Goal: Task Accomplishment & Management: Complete application form

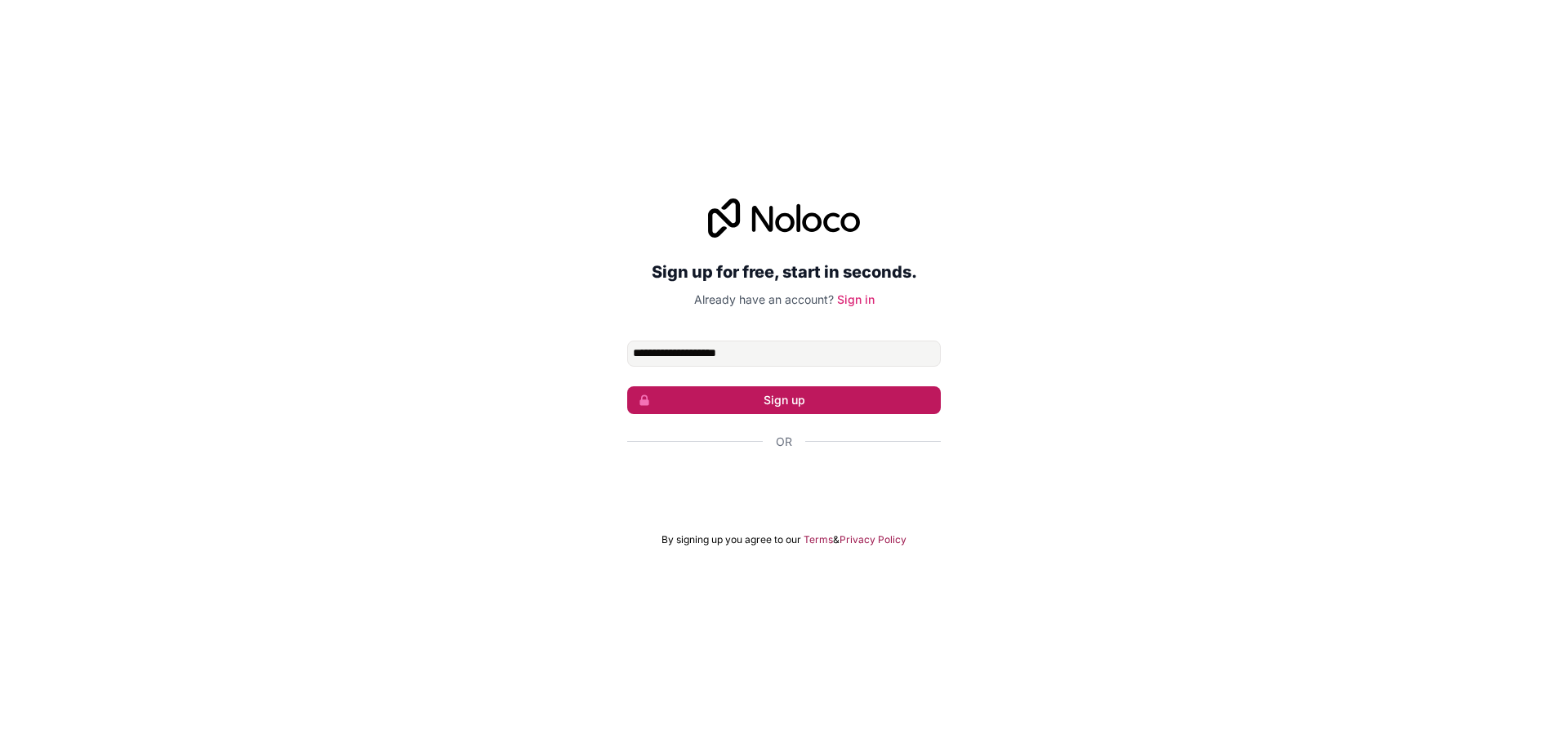
type input "**********"
click at [722, 403] on button "Sign up" at bounding box center [784, 400] width 314 height 28
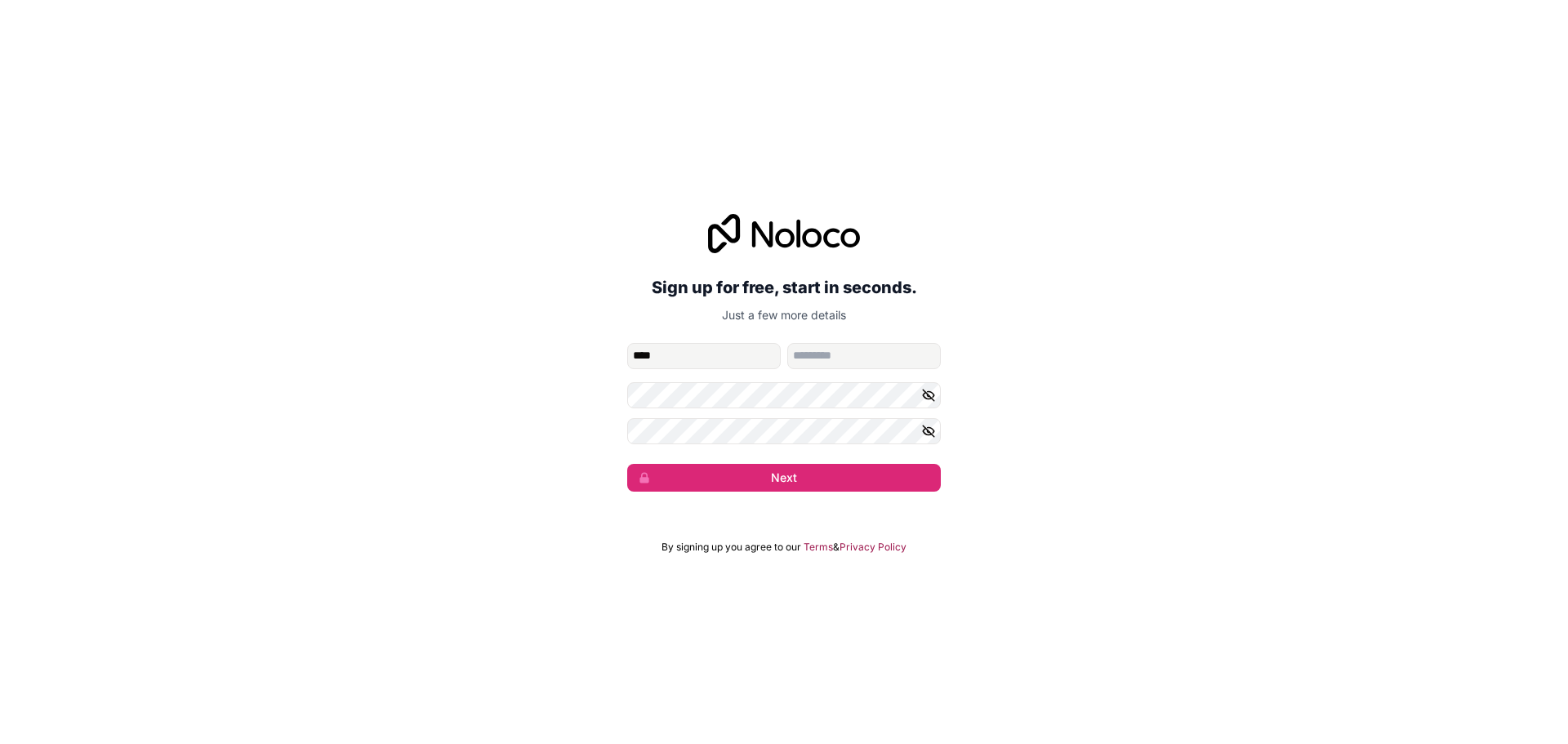
type input "****"
type input "********"
click at [760, 488] on button "Next" at bounding box center [784, 478] width 314 height 28
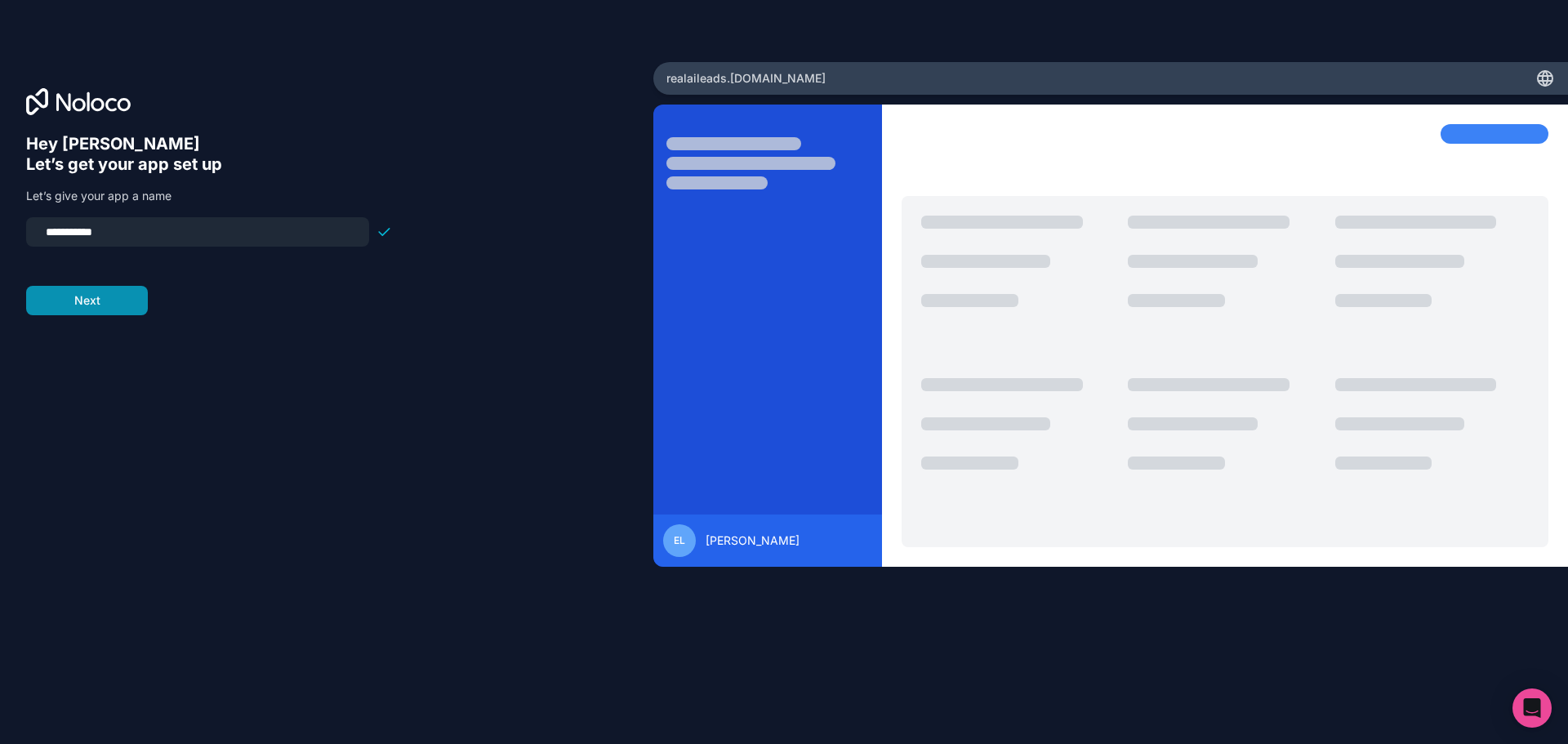
click at [107, 301] on button "Next" at bounding box center [87, 301] width 122 height 30
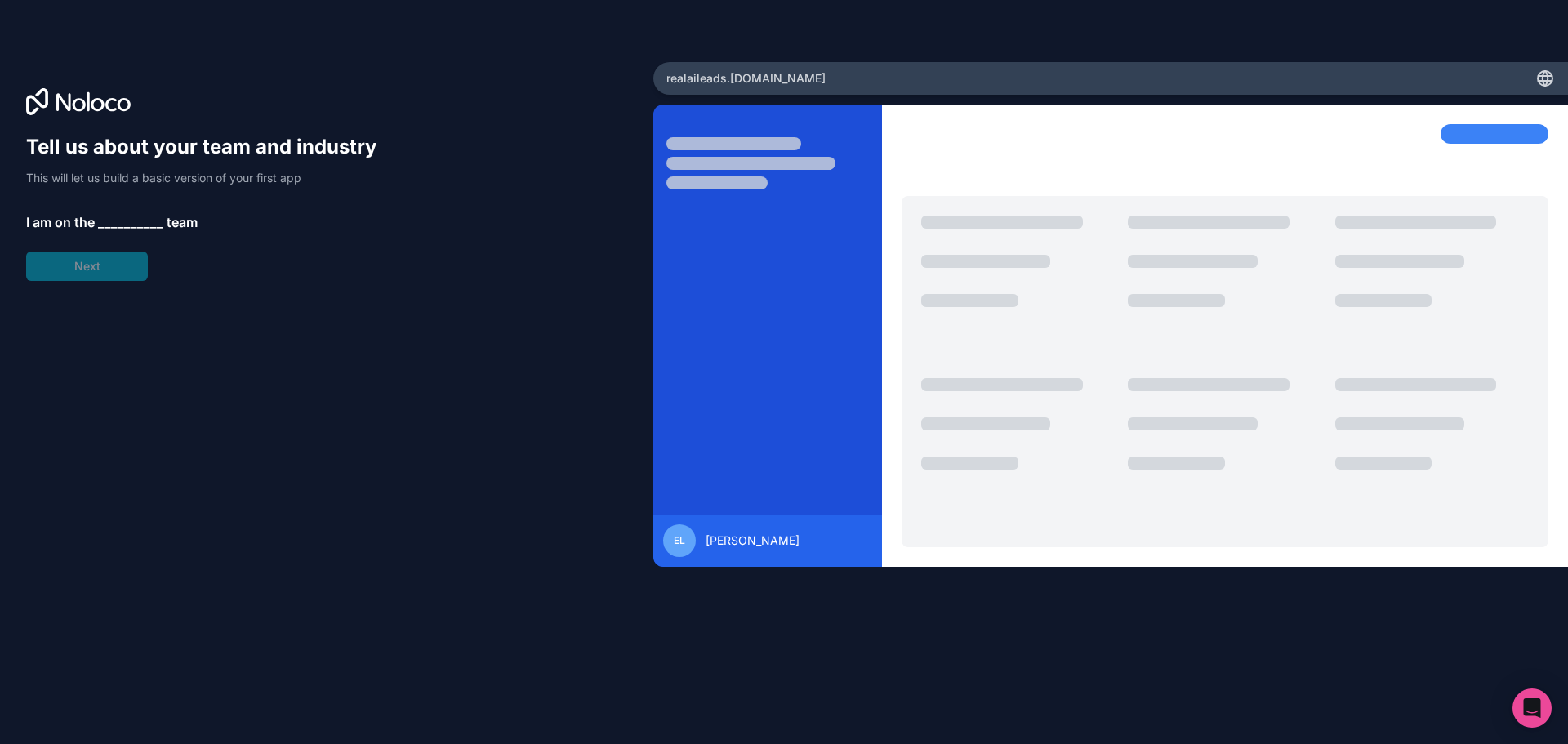
click at [120, 220] on span "__________" at bounding box center [131, 222] width 66 height 20
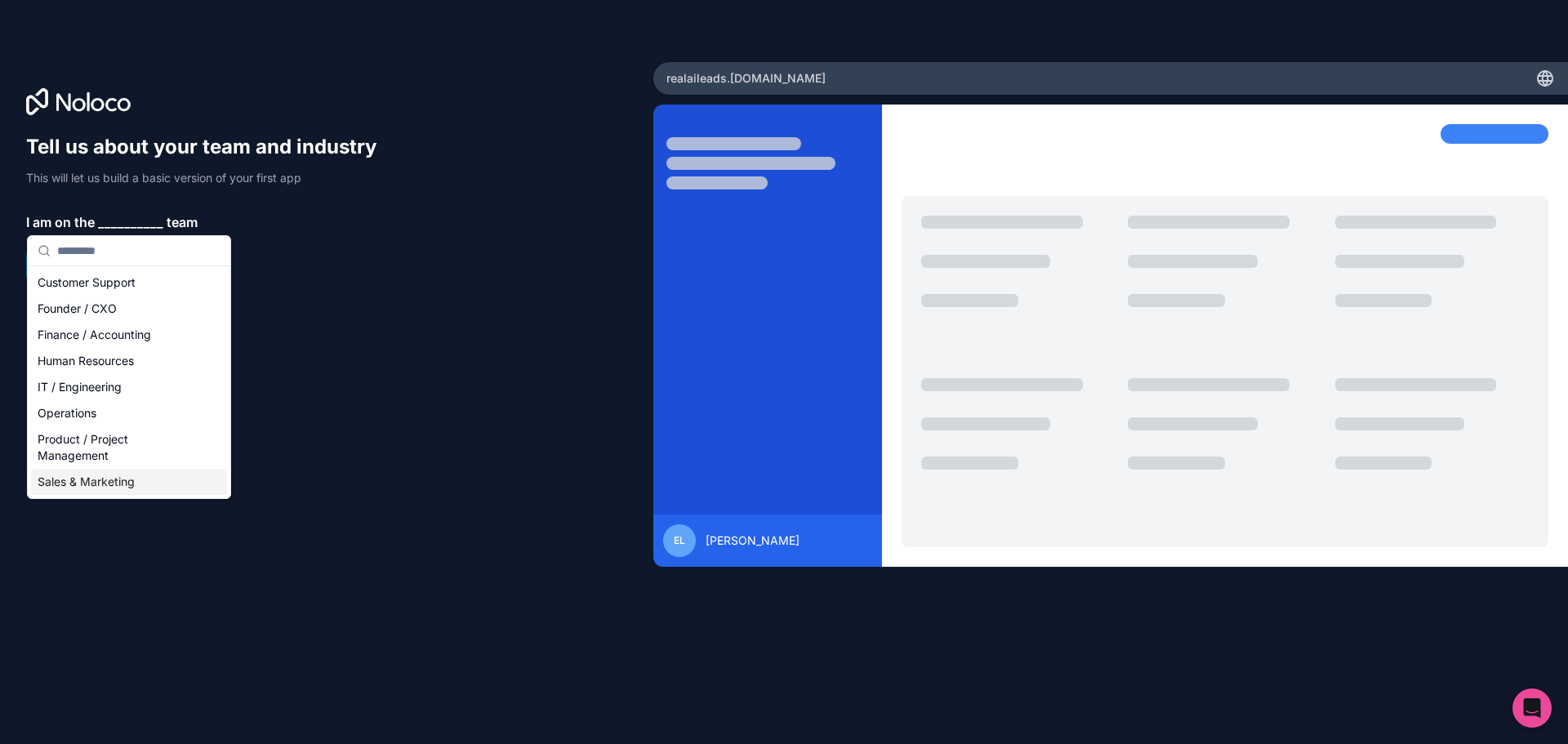
click at [102, 487] on div "Sales & Marketing" at bounding box center [129, 482] width 196 height 26
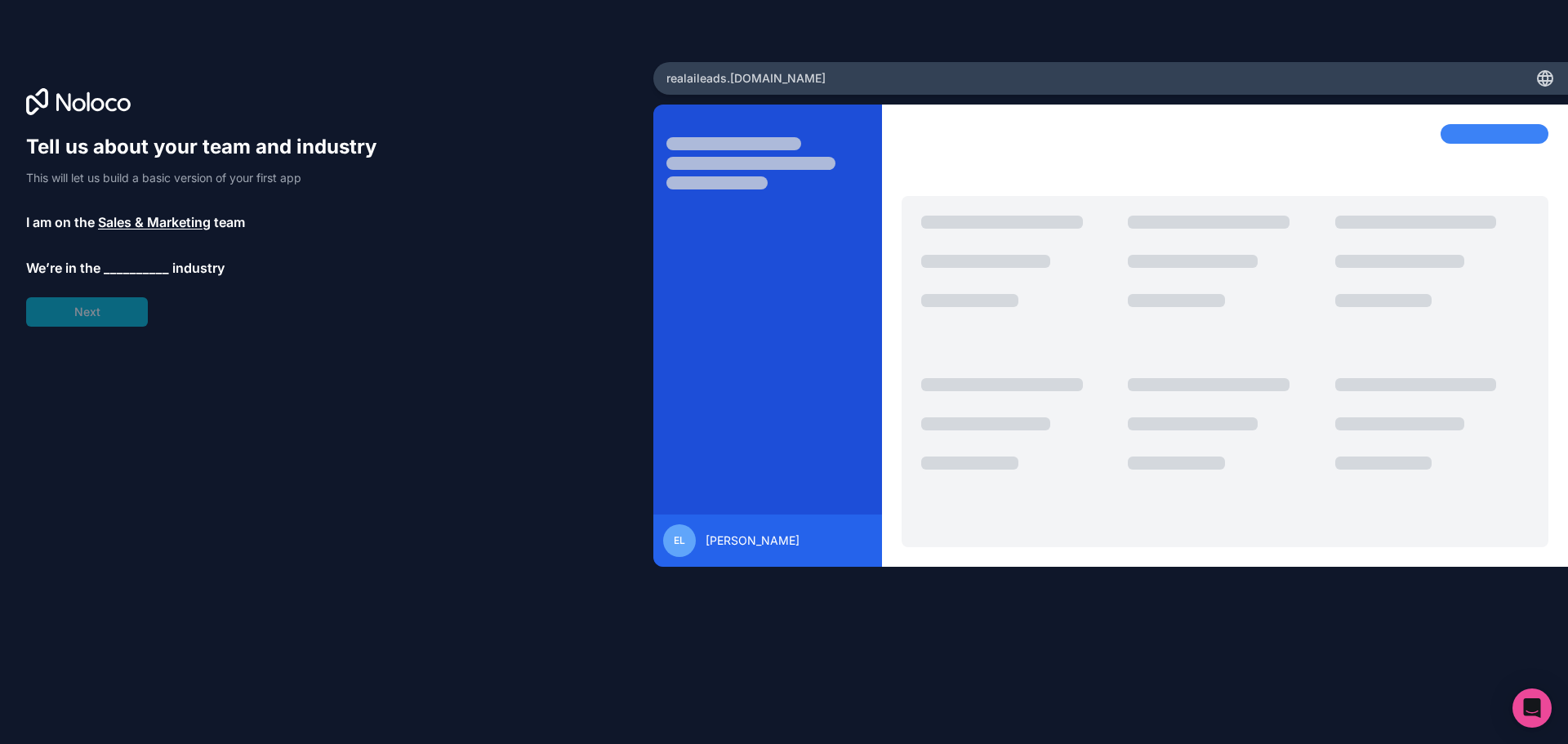
click at [121, 270] on span "__________" at bounding box center [136, 268] width 66 height 20
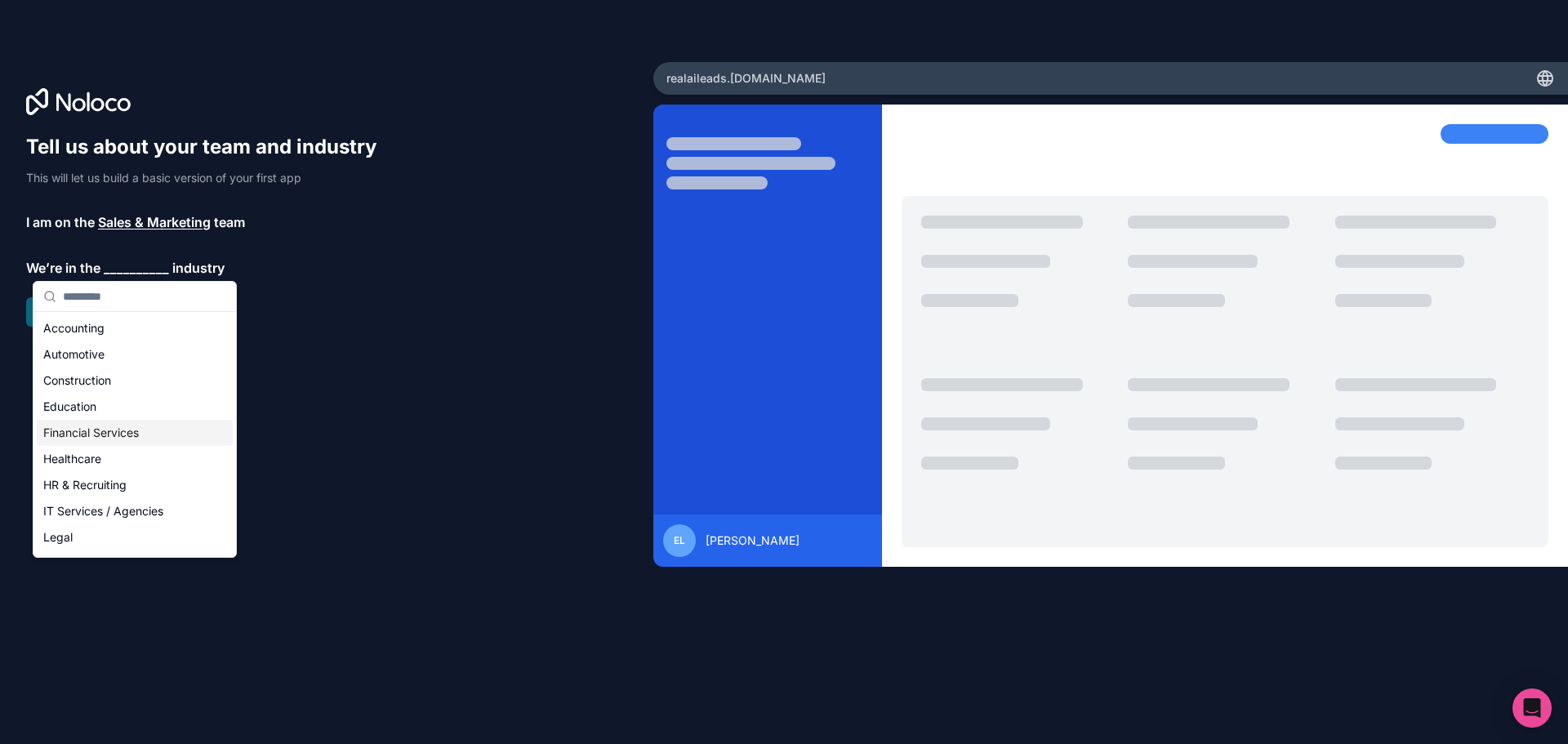
click at [126, 434] on div "Financial Services" at bounding box center [134, 432] width 196 height 26
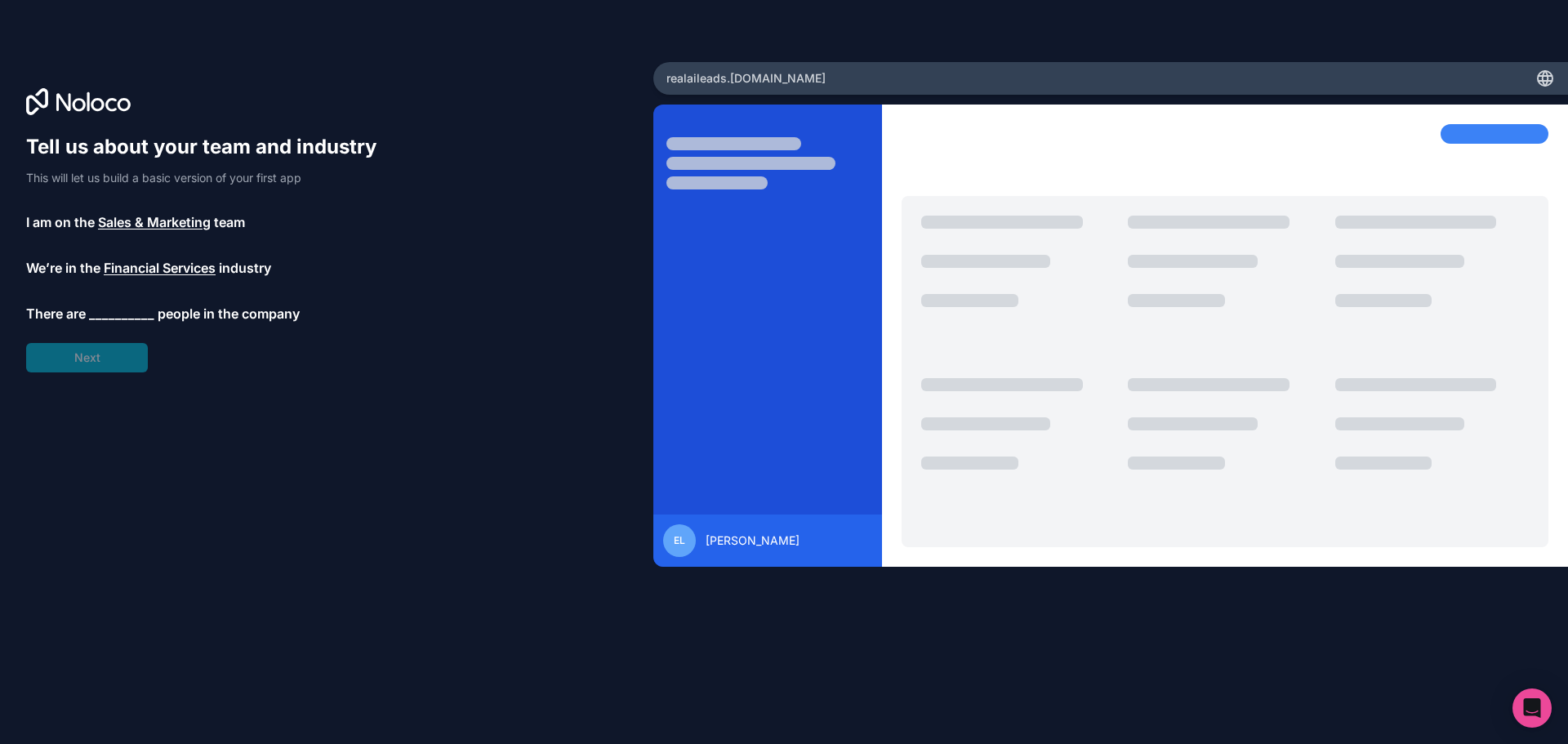
click at [121, 312] on span "__________" at bounding box center [122, 314] width 66 height 20
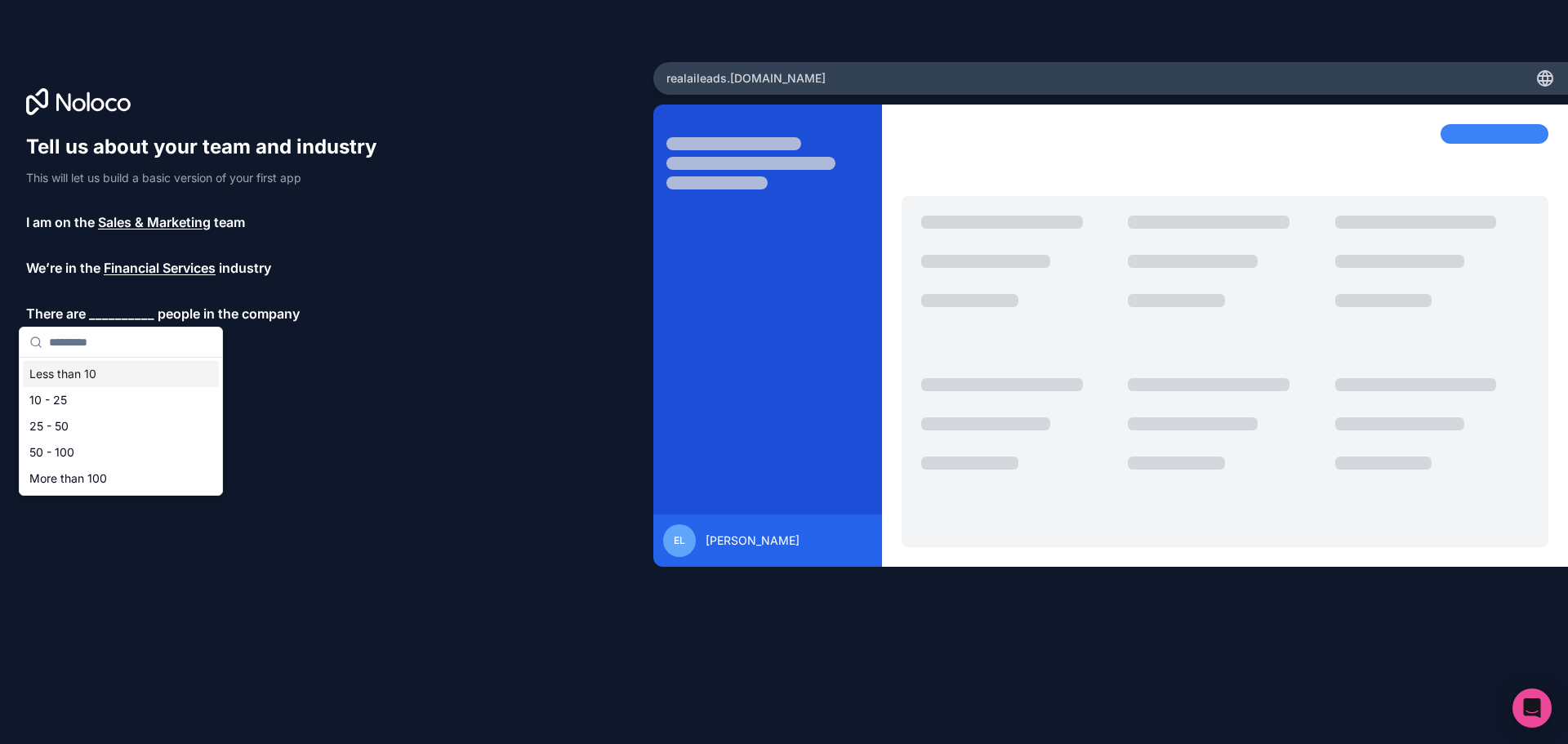
click at [119, 377] on div "Less than 10" at bounding box center [121, 373] width 196 height 26
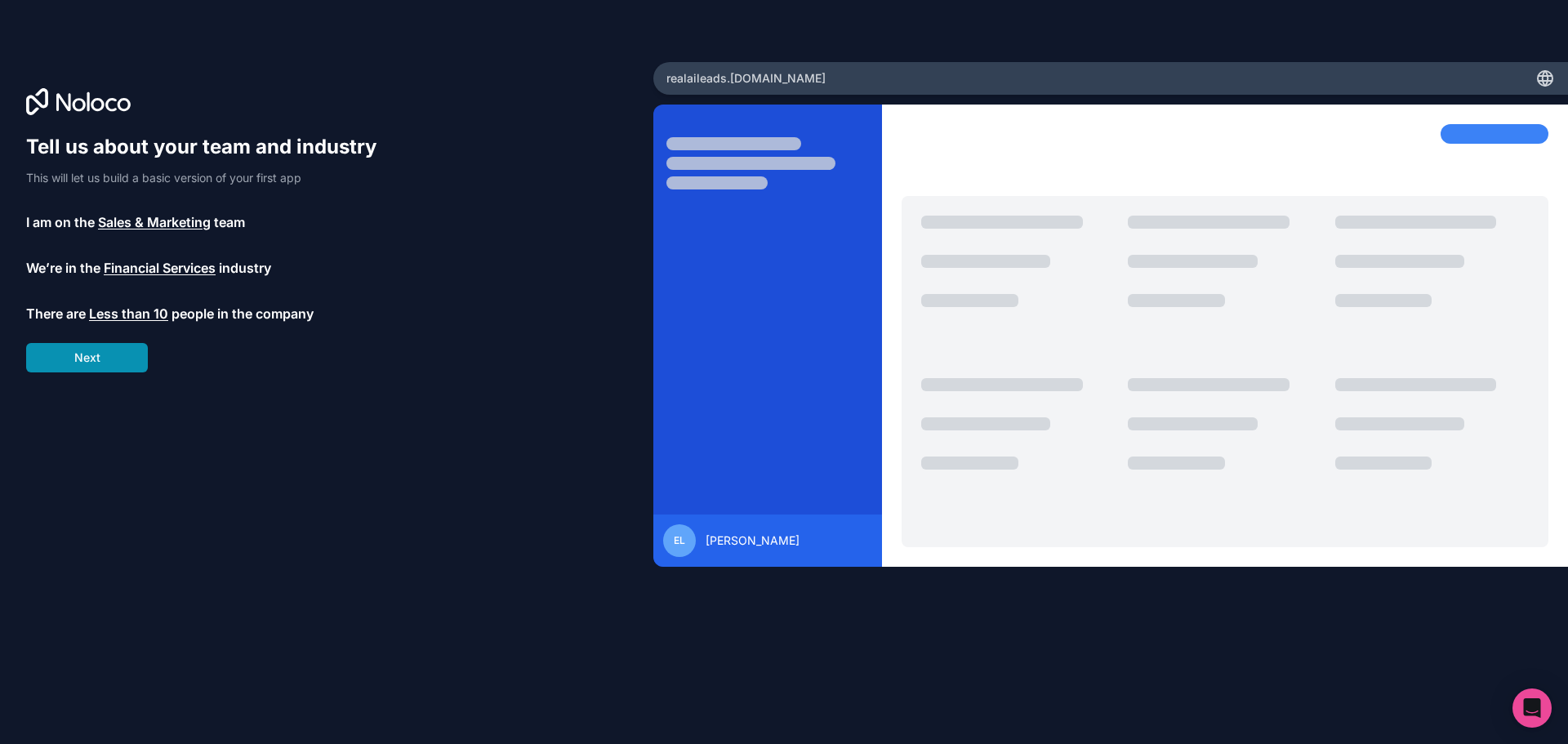
click at [118, 355] on button "Next" at bounding box center [87, 358] width 122 height 30
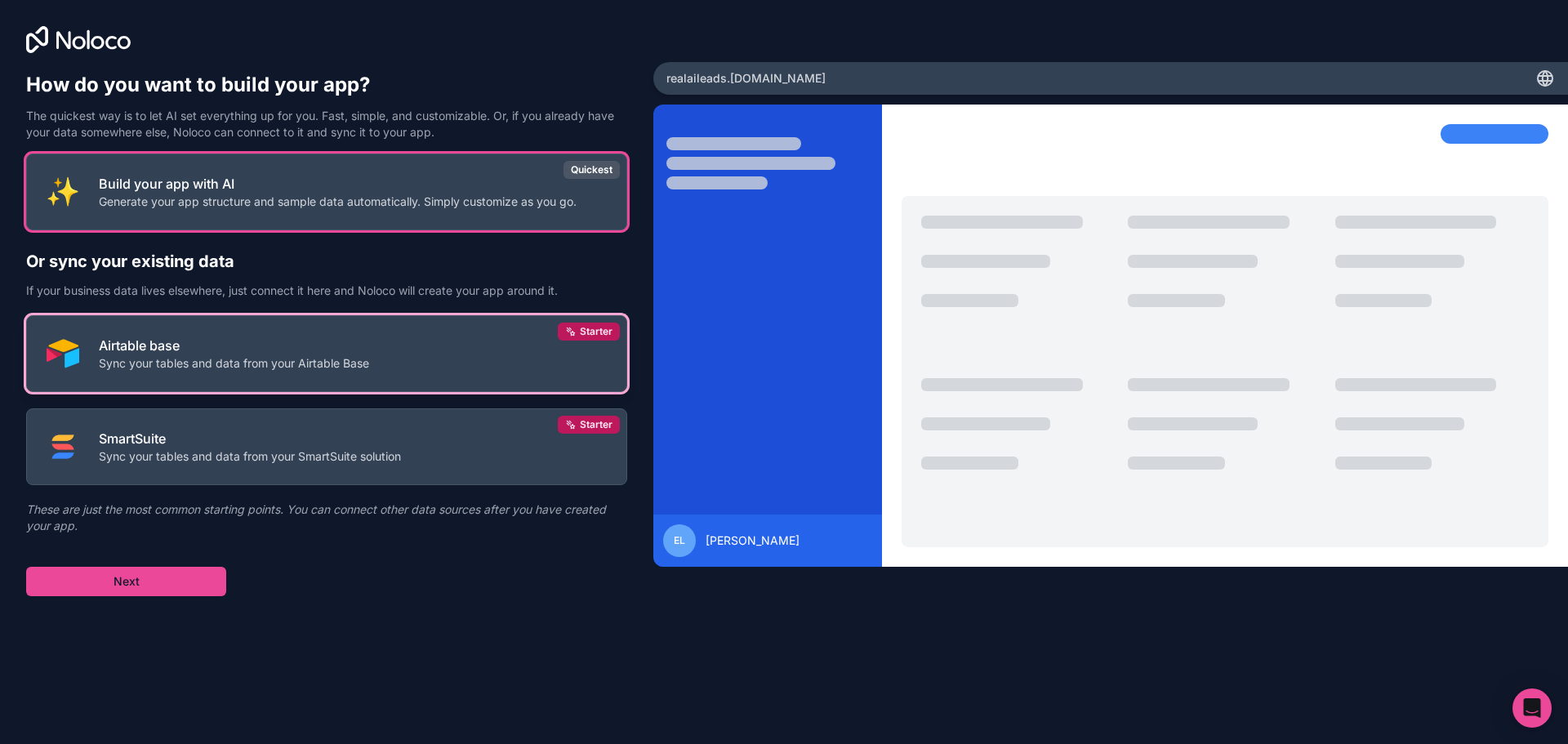
click at [208, 356] on div "Airtable base Sync your tables and data from your Airtable Base" at bounding box center [233, 354] width 270 height 36
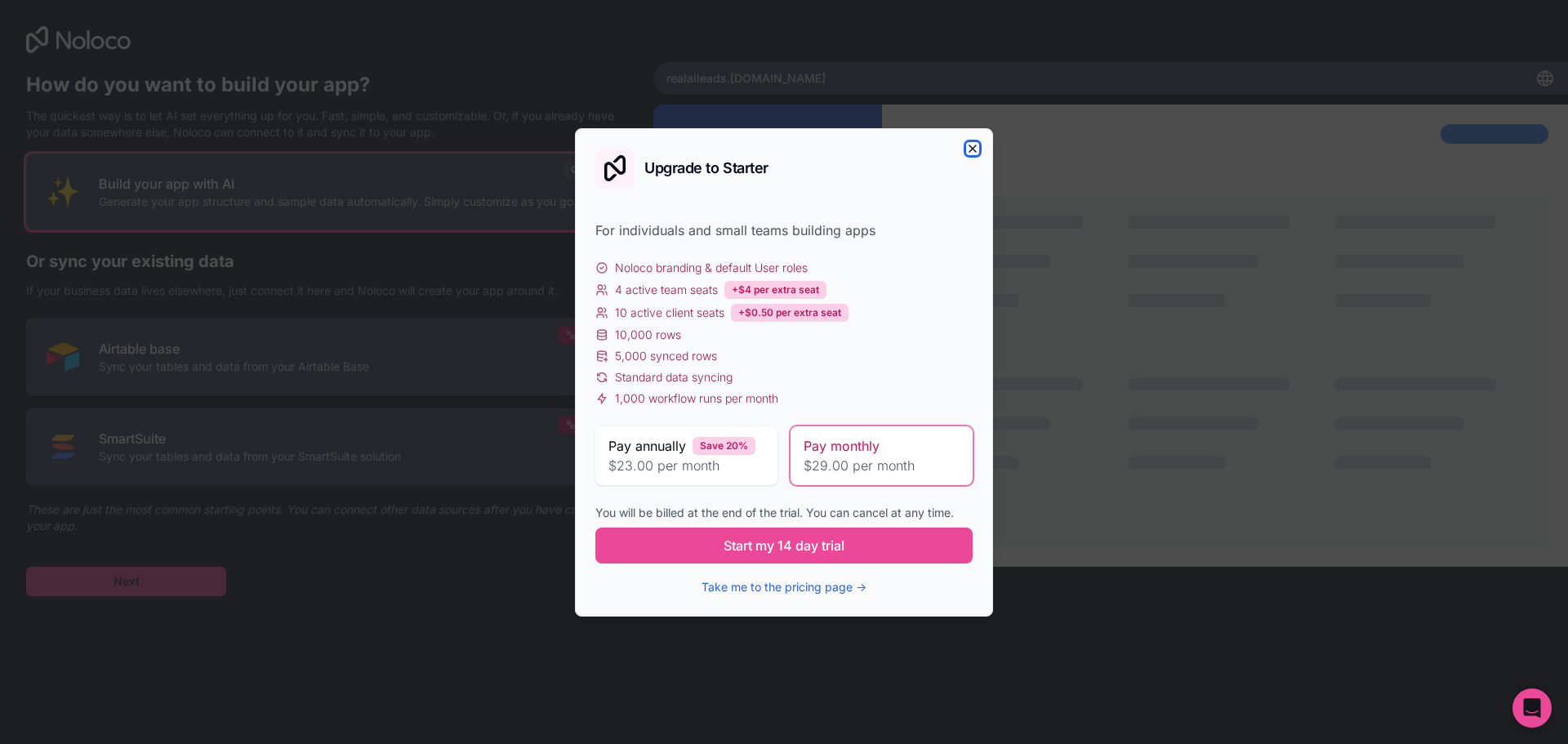
click at [974, 147] on icon "button" at bounding box center [972, 148] width 13 height 13
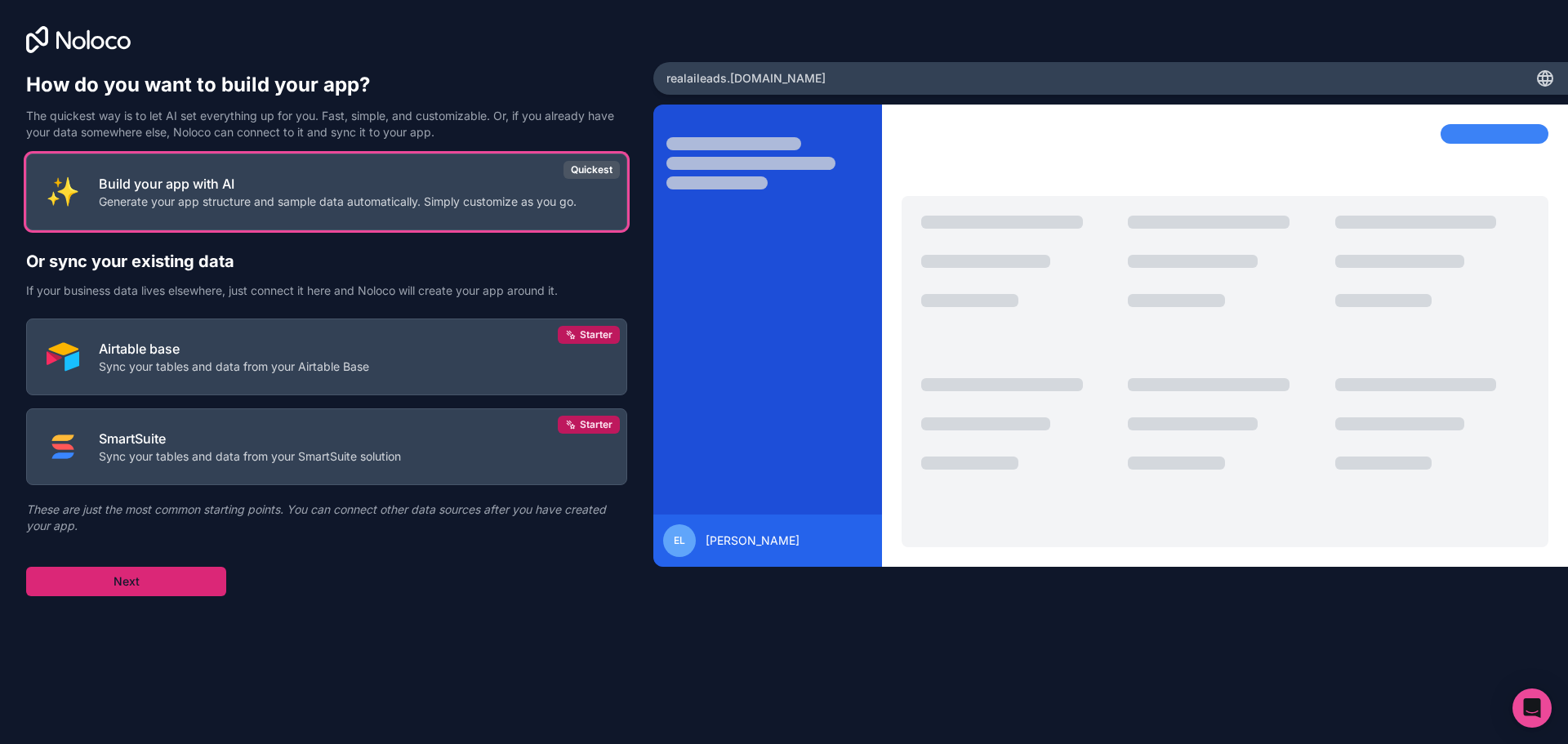
click at [169, 573] on button "Next" at bounding box center [126, 582] width 200 height 30
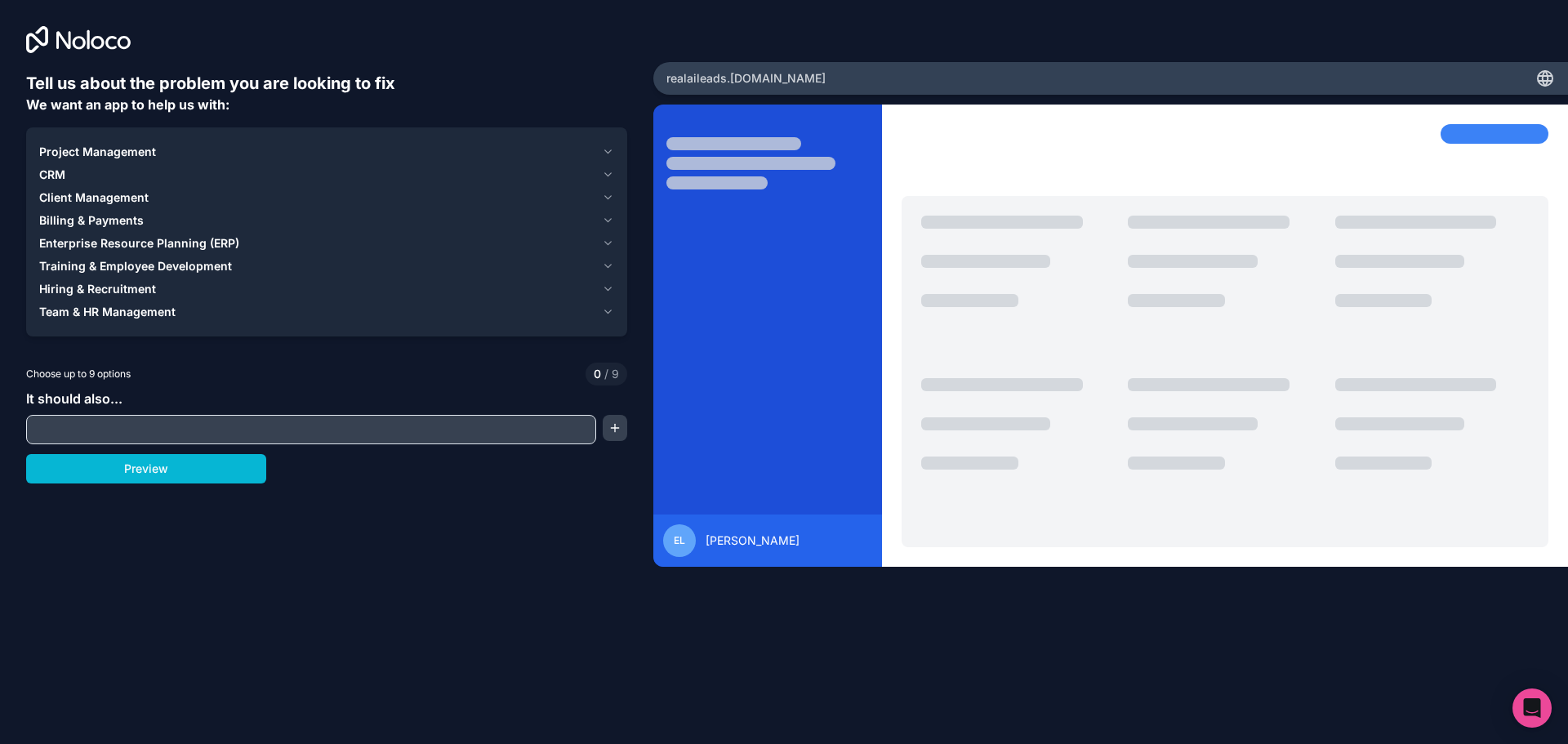
click at [611, 196] on icon "button" at bounding box center [608, 197] width 7 height 3
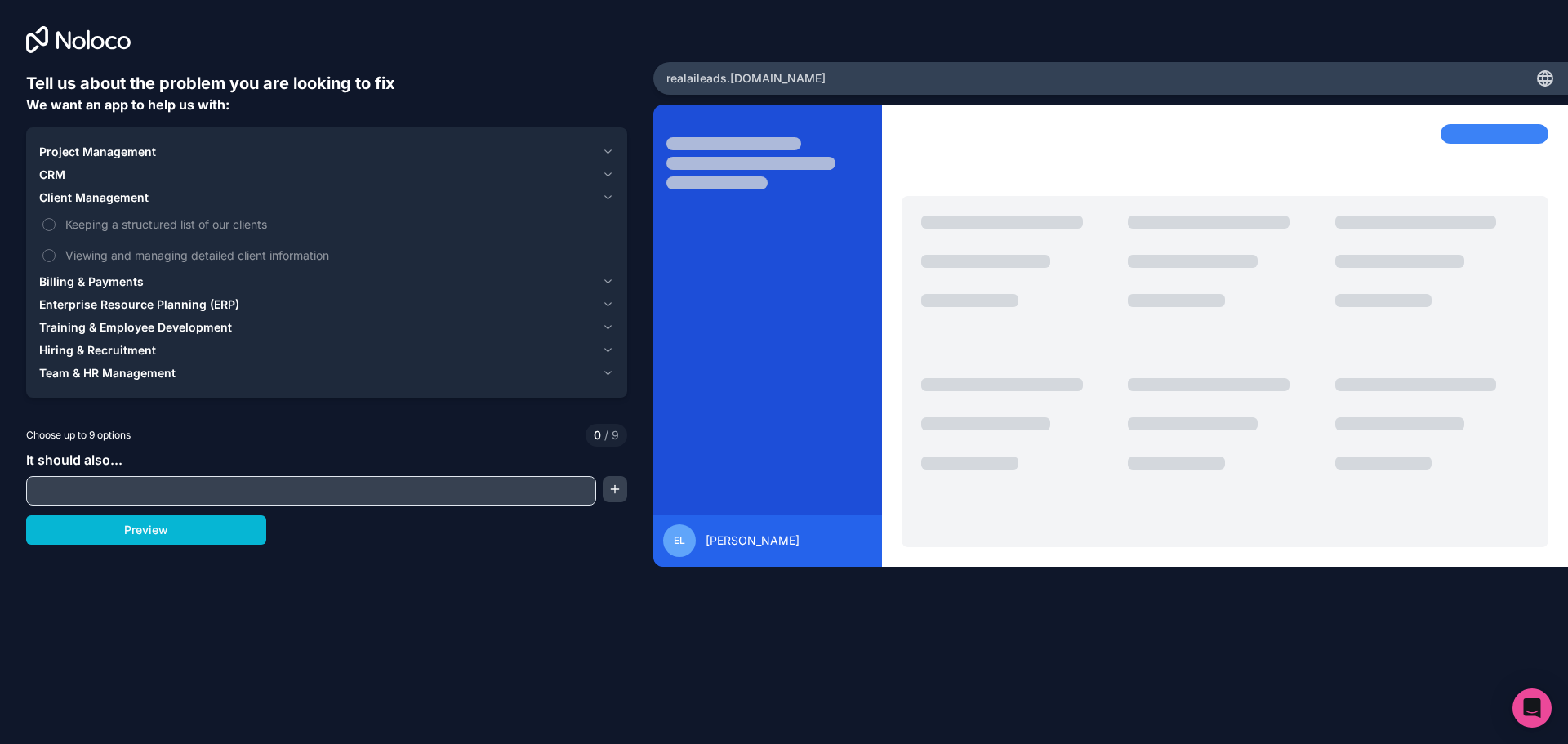
click at [611, 196] on icon "button" at bounding box center [608, 197] width 7 height 3
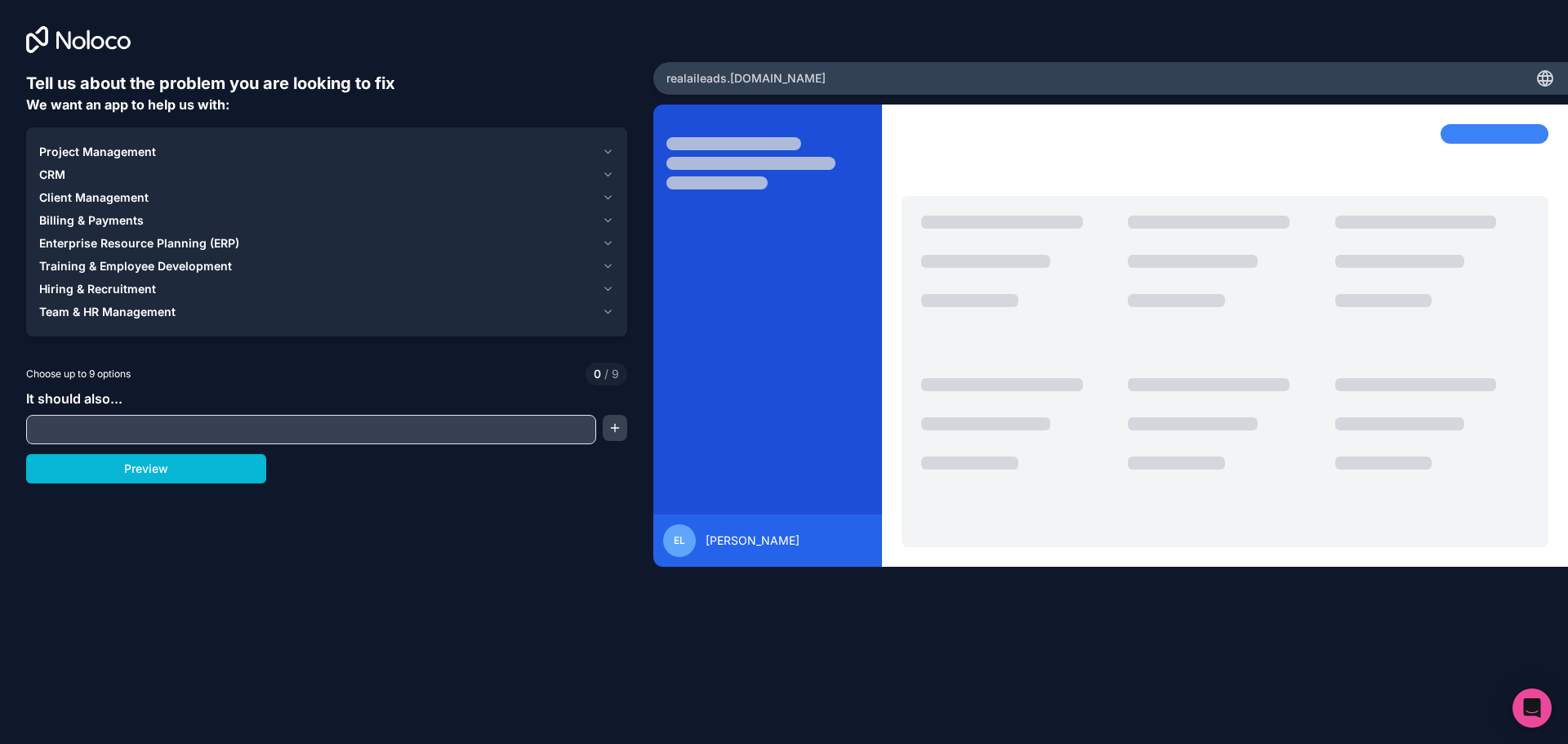
click at [609, 171] on icon "button" at bounding box center [608, 174] width 12 height 13
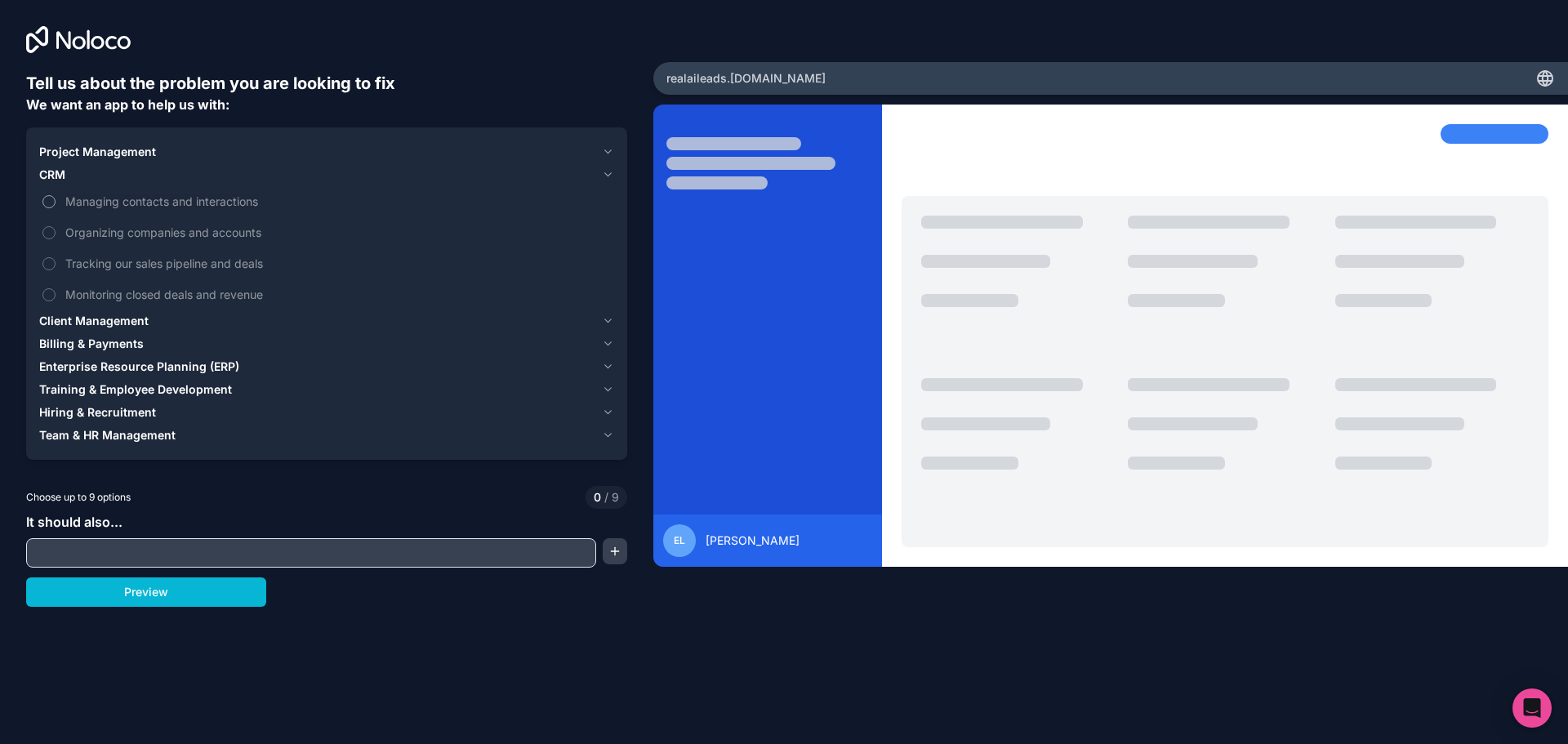
click at [50, 199] on button "Managing contacts and interactions" at bounding box center [49, 201] width 13 height 13
click at [52, 232] on button "Organizing companies and accounts" at bounding box center [49, 232] width 13 height 13
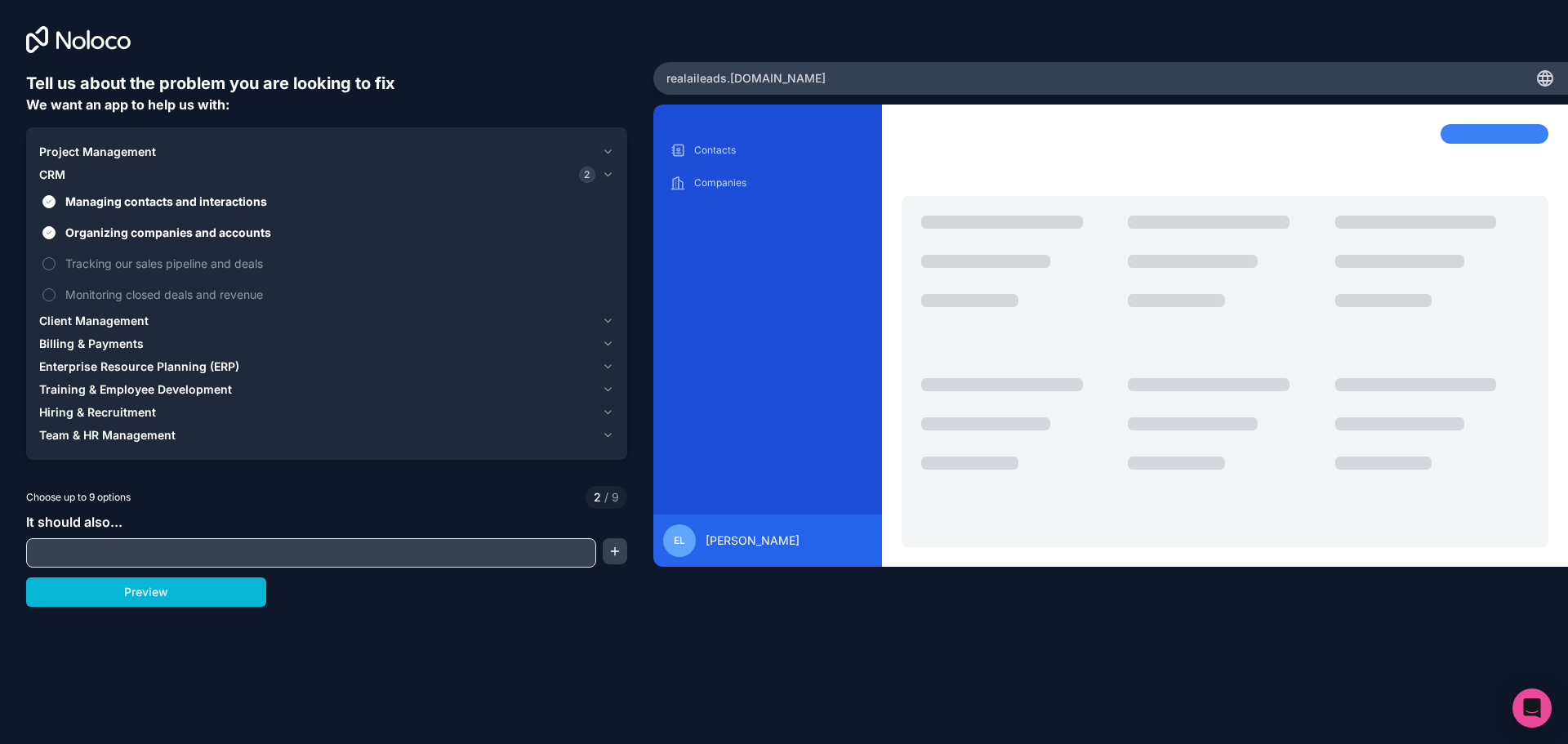
click at [613, 323] on icon "button" at bounding box center [608, 321] width 12 height 13
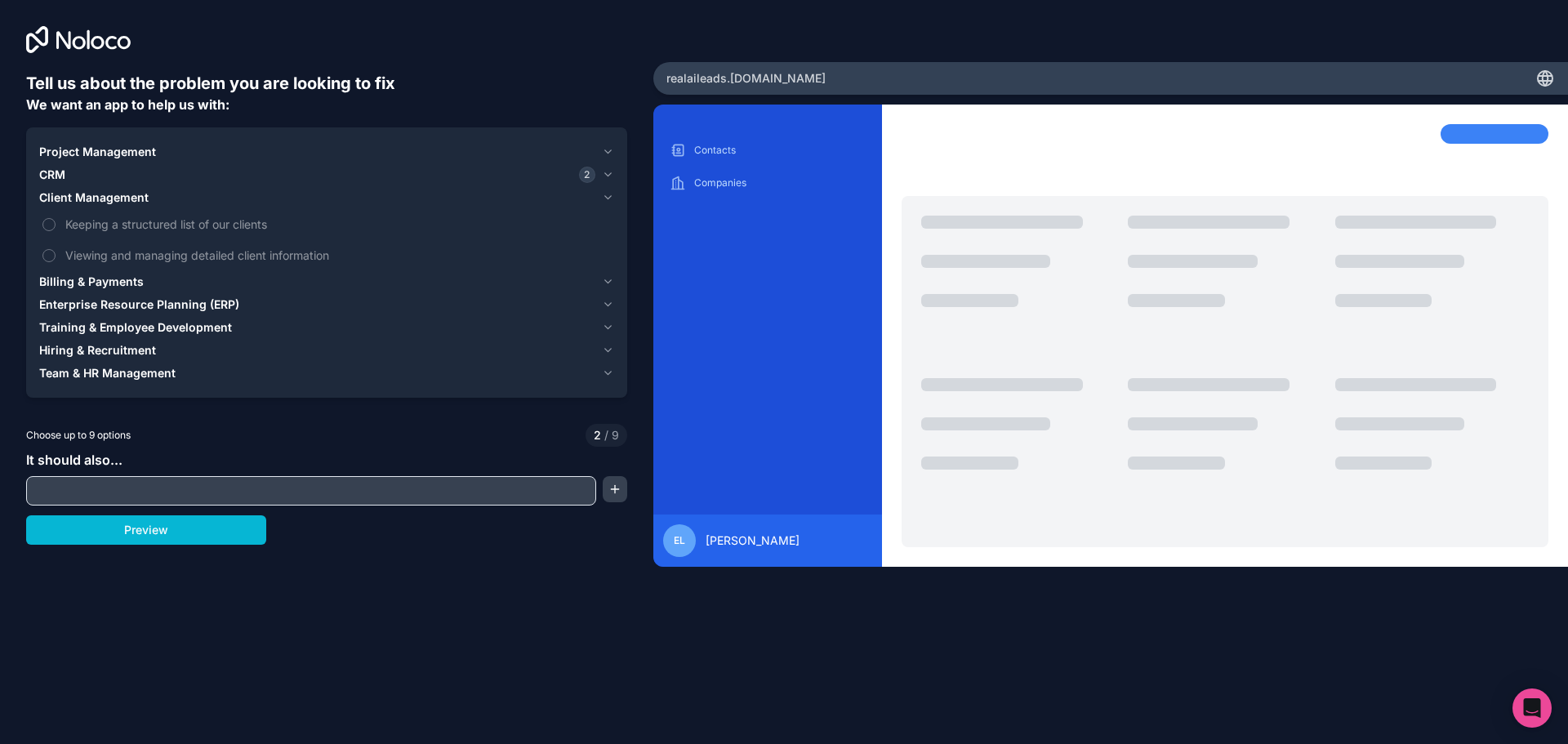
click at [606, 147] on icon "button" at bounding box center [608, 151] width 12 height 13
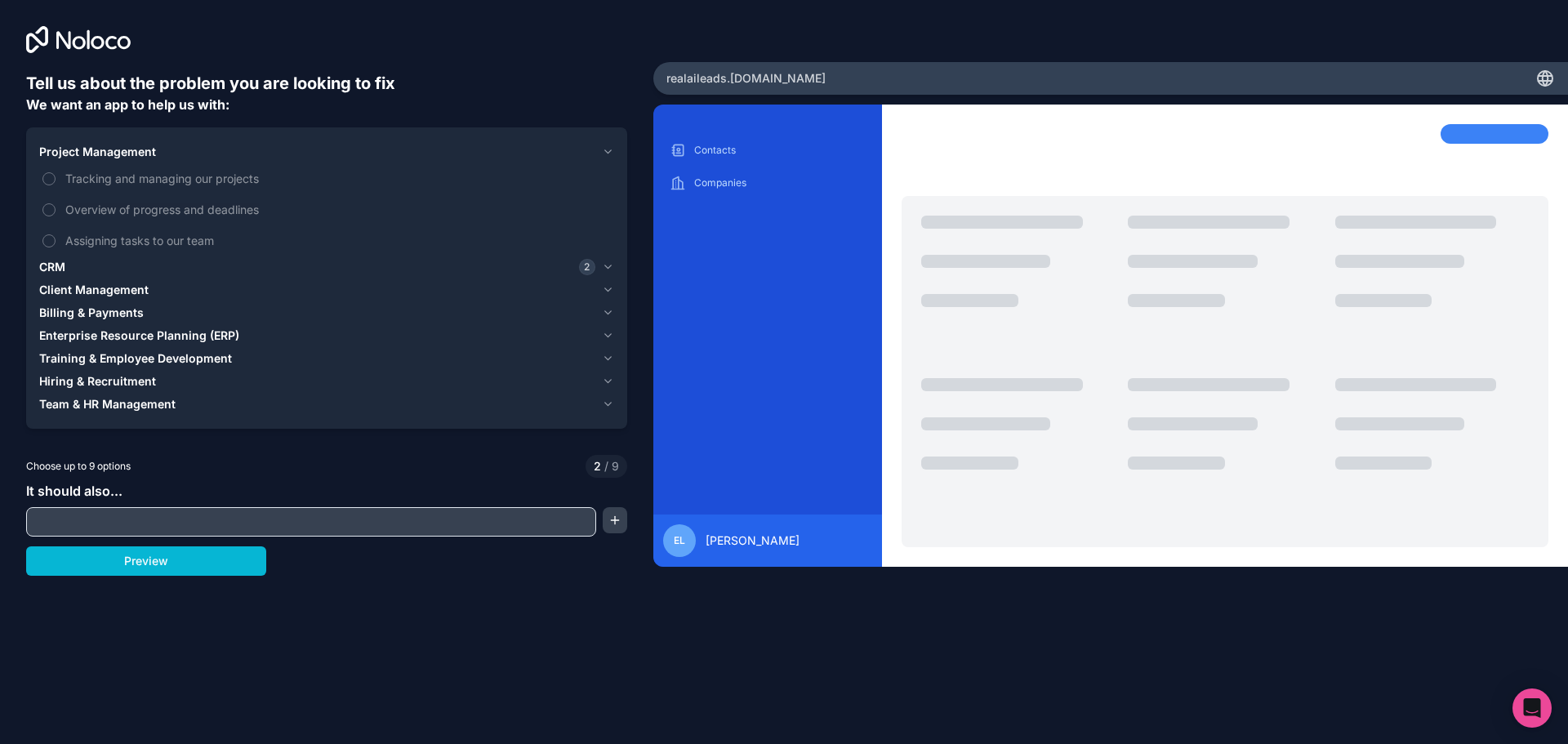
click at [211, 521] on input "text" at bounding box center [311, 521] width 562 height 23
click at [615, 521] on button "button" at bounding box center [615, 520] width 25 height 26
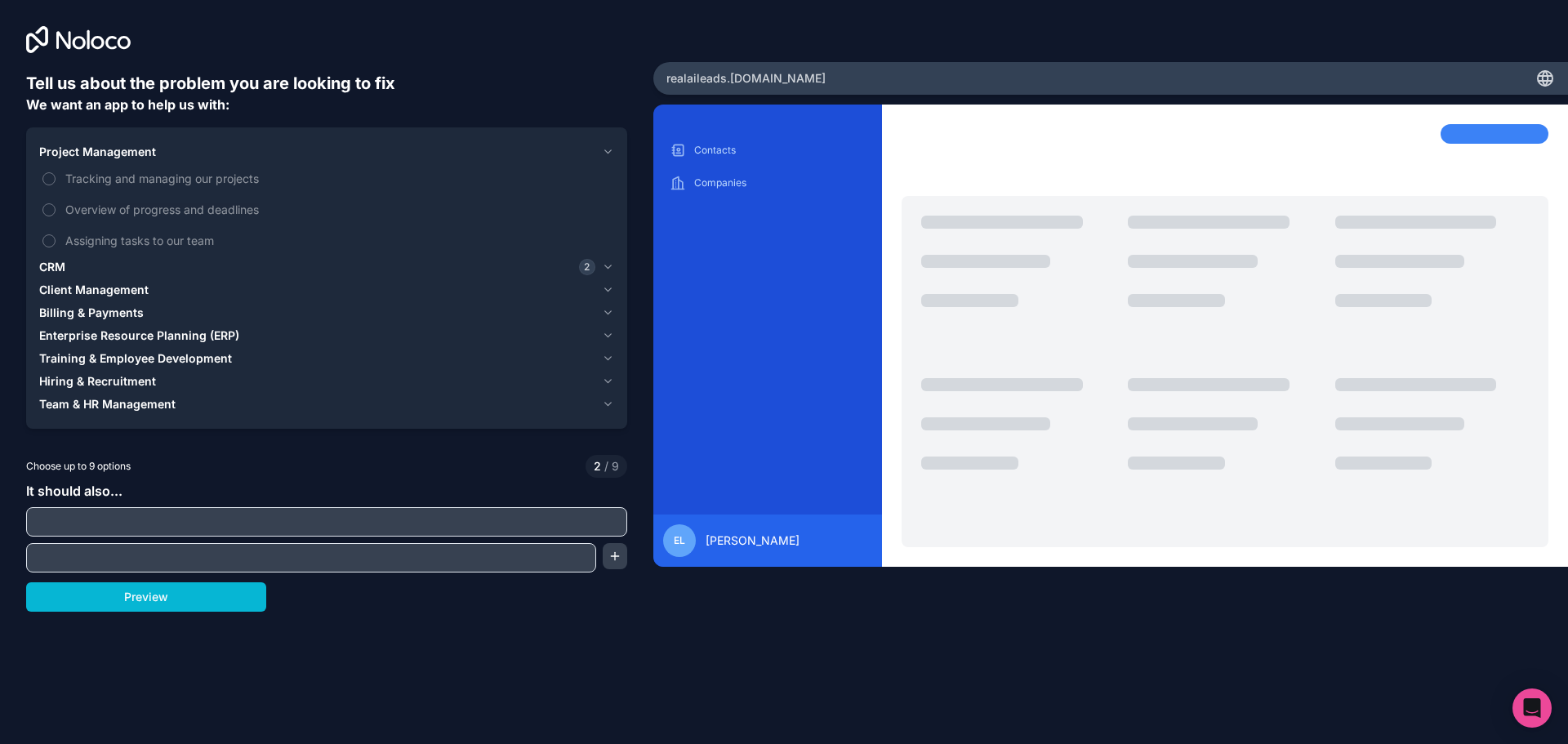
click at [439, 523] on input "text" at bounding box center [326, 521] width 593 height 23
type input "**********"
click at [151, 582] on div "**********" at bounding box center [326, 342] width 601 height 540
click at [156, 601] on button "Preview" at bounding box center [145, 597] width 240 height 30
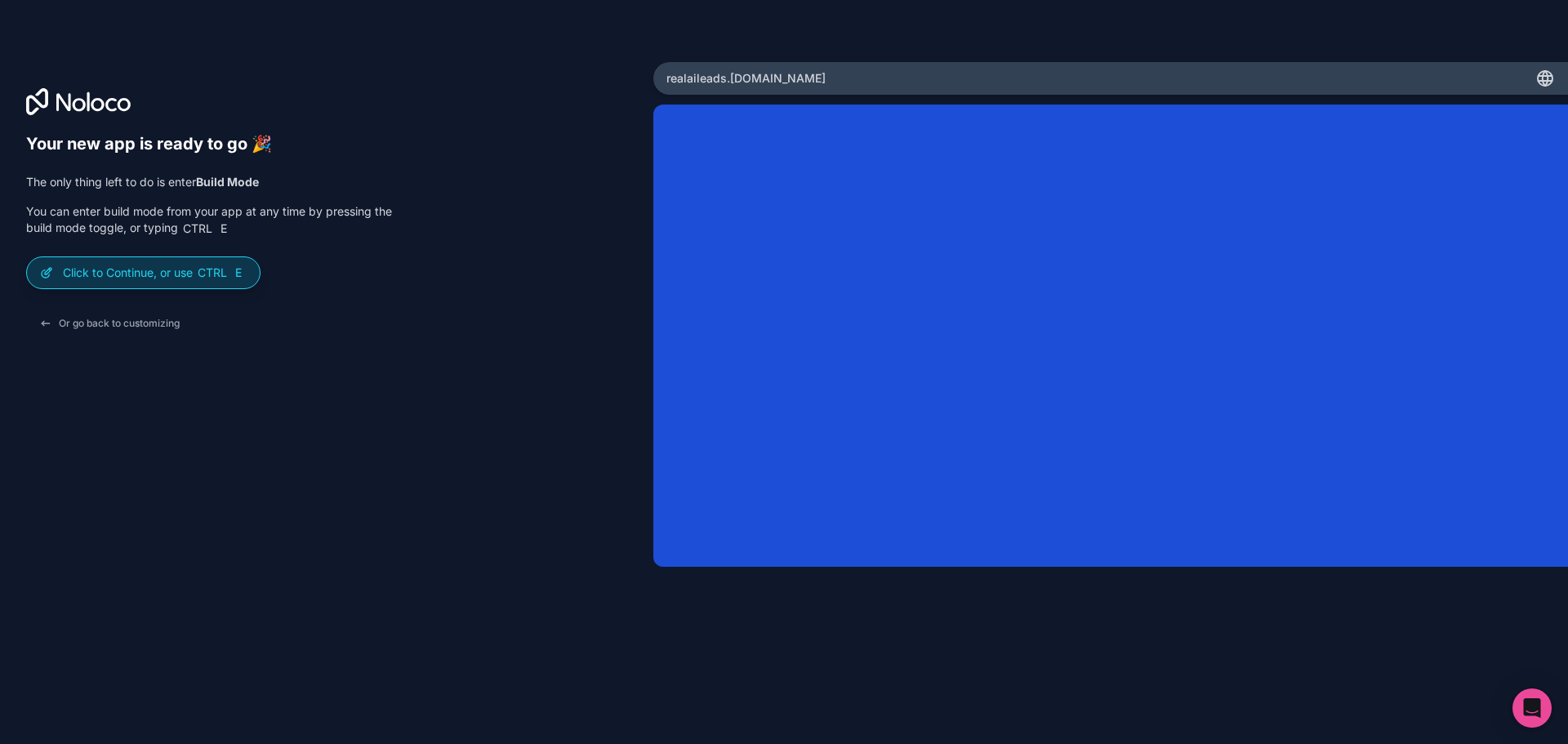
click at [146, 274] on p "Click to Continue, or use Ctrl E" at bounding box center [154, 273] width 183 height 16
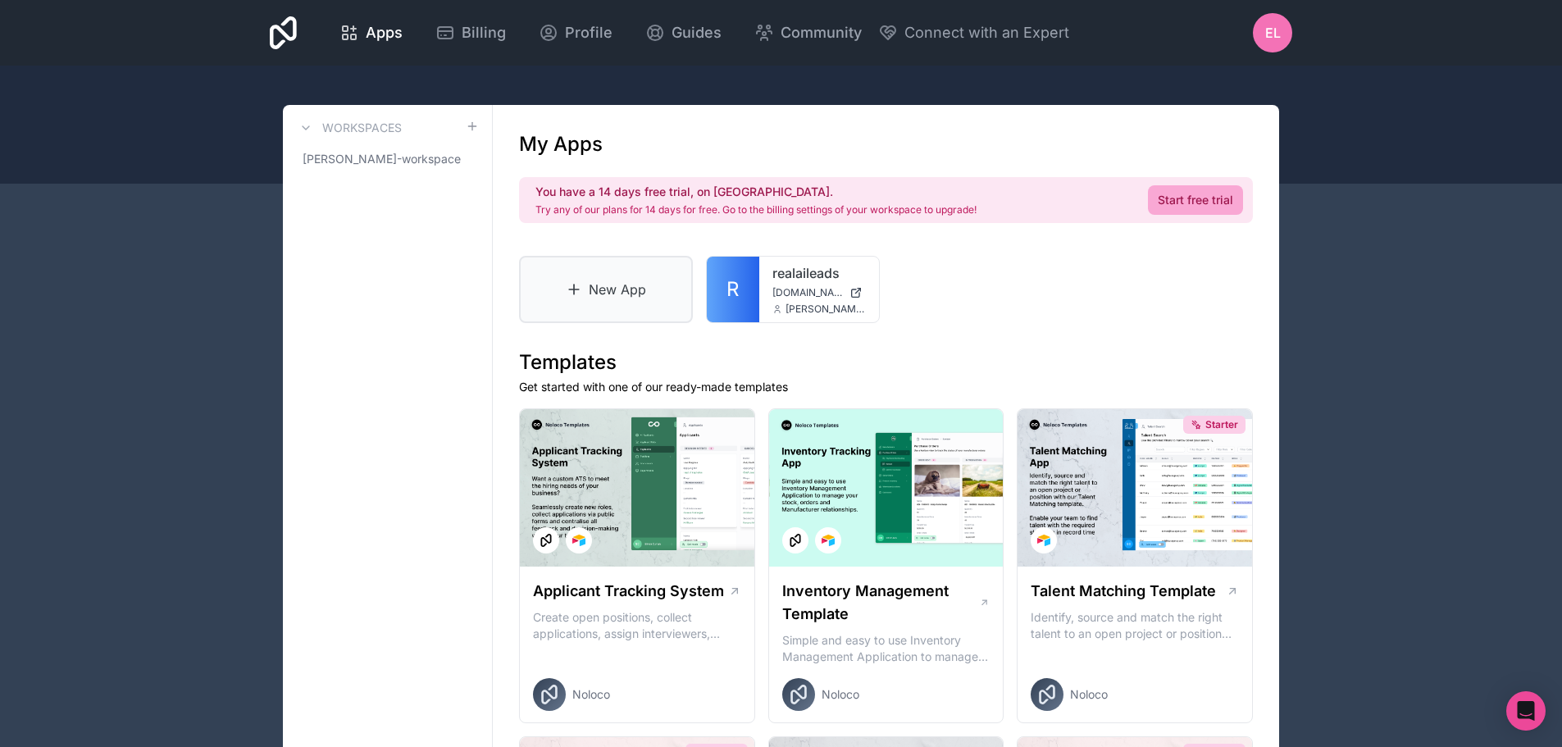
click at [621, 272] on link "New App" at bounding box center [606, 289] width 174 height 67
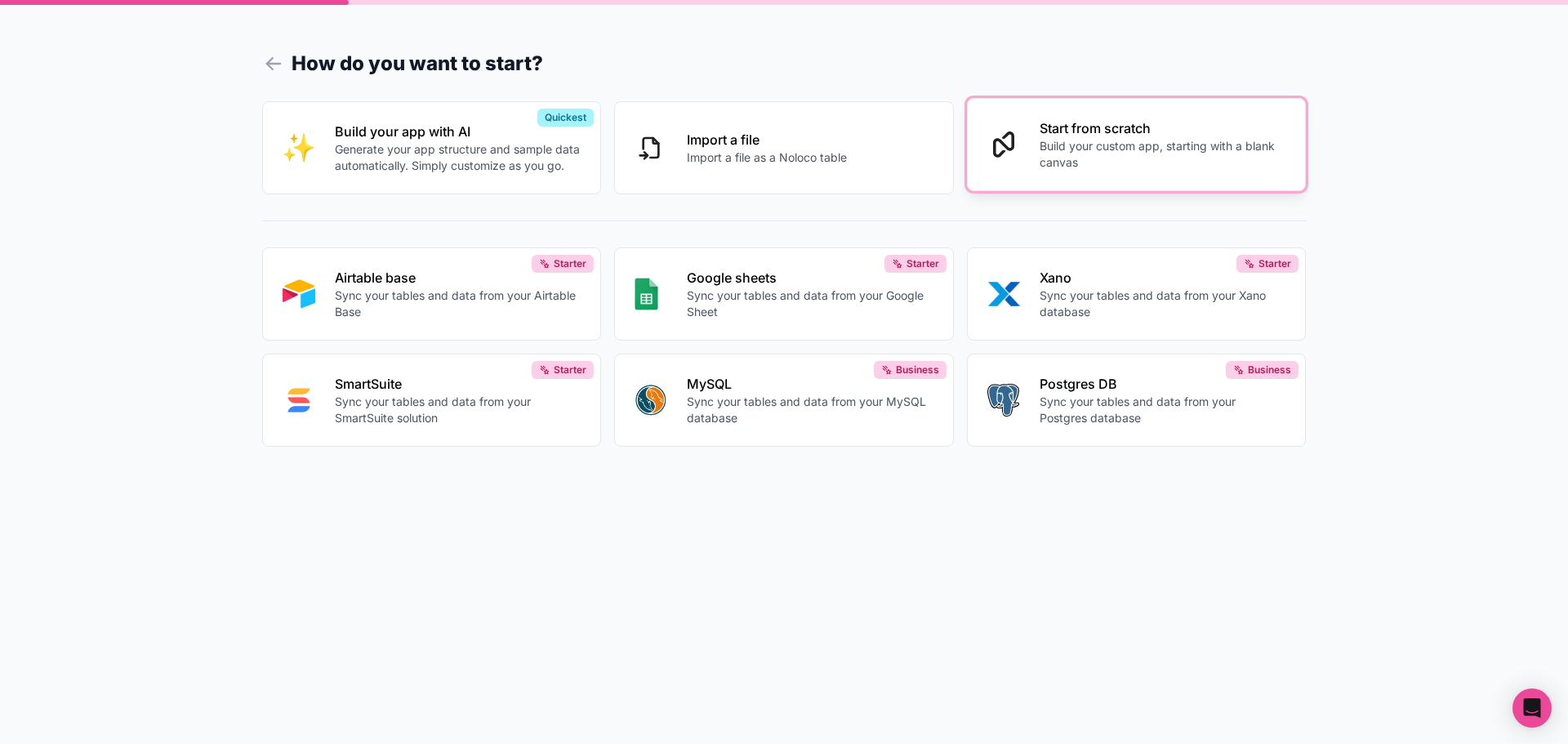
click at [1021, 165] on button "Start from scratch Build your custom app, starting with a blank canvas" at bounding box center [1137, 143] width 340 height 93
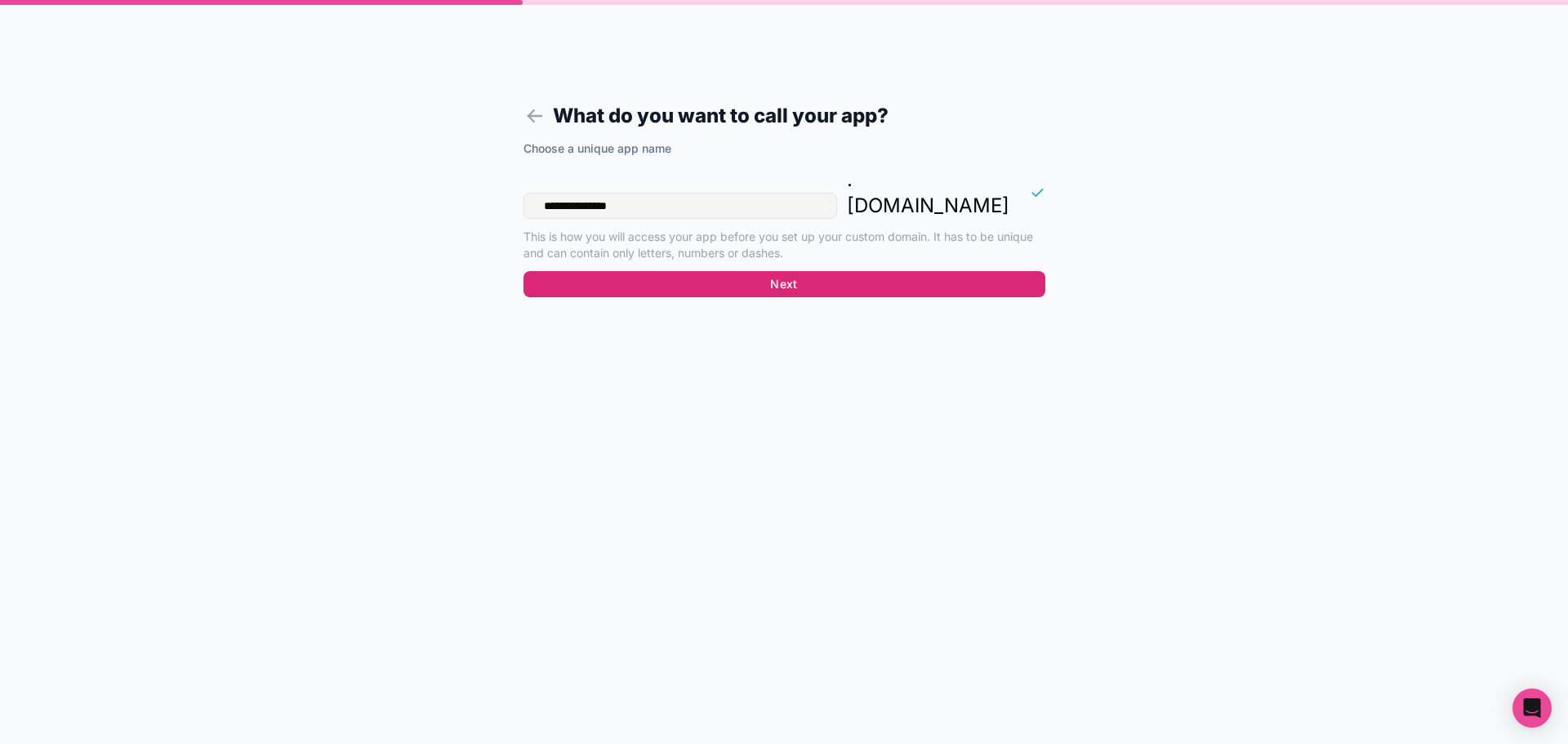
click at [835, 271] on button "Next" at bounding box center [784, 284] width 522 height 26
